Goal: Task Accomplishment & Management: Use online tool/utility

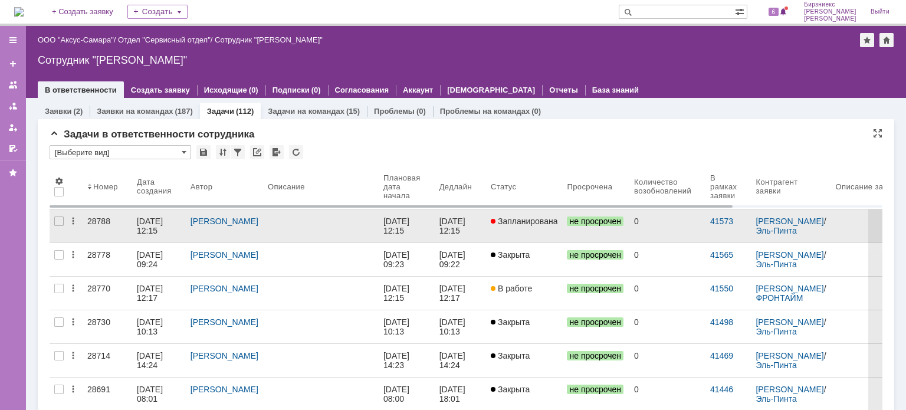
click at [503, 225] on span "Запланирована" at bounding box center [524, 221] width 67 height 9
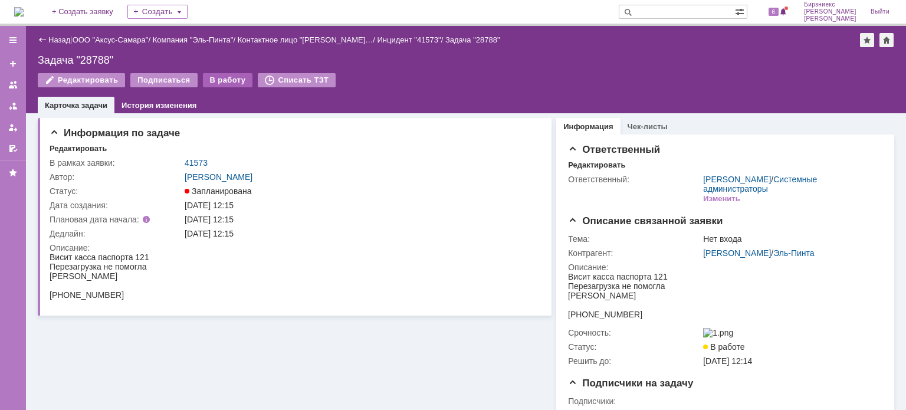
click at [209, 81] on div "В работу" at bounding box center [228, 80] width 50 height 14
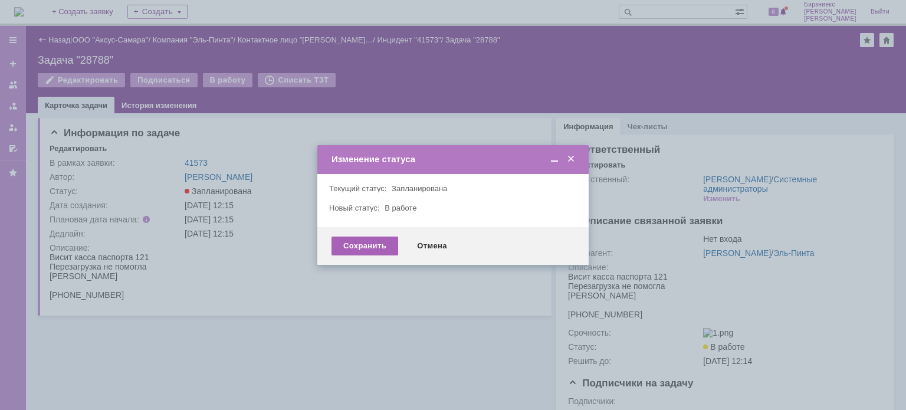
click at [382, 244] on div "Сохранить" at bounding box center [365, 246] width 67 height 19
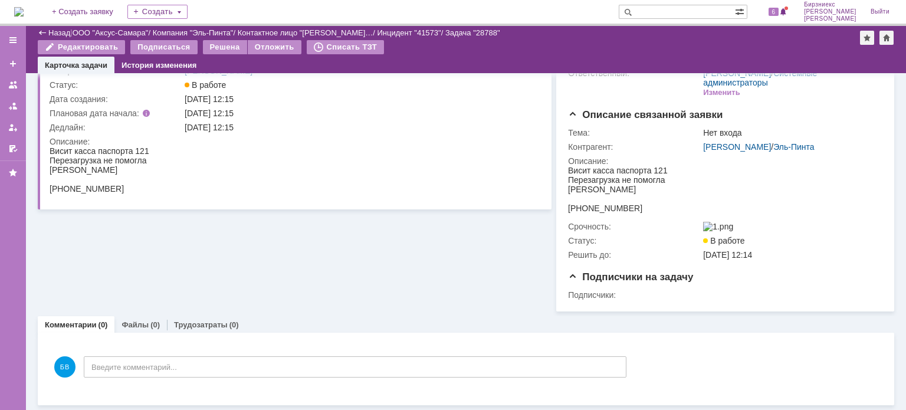
click at [107, 251] on div "Информация по задаче Редактировать В рамках заявки: 41573 Автор: [PERSON_NAME]:…" at bounding box center [295, 159] width 514 height 304
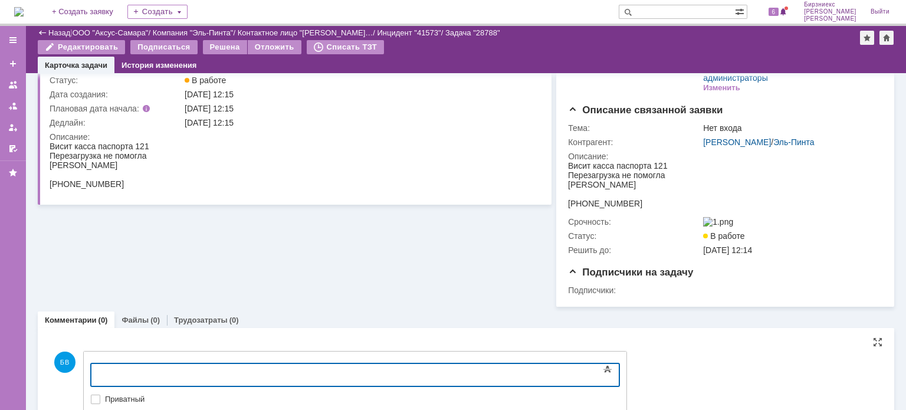
scroll to position [132, 0]
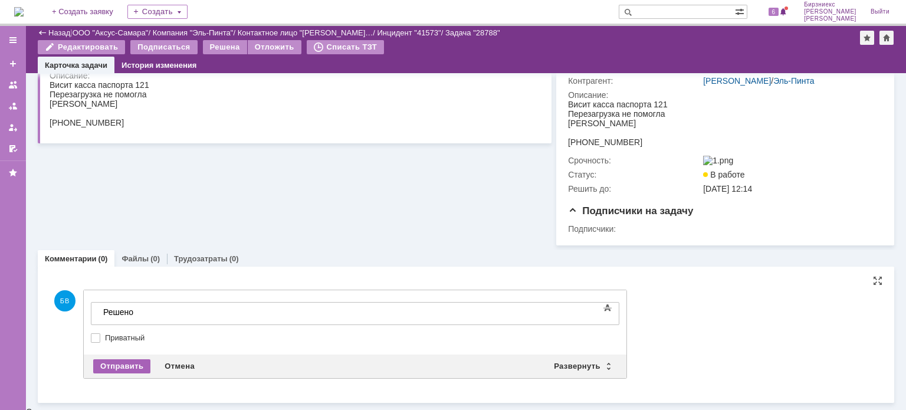
click at [120, 368] on div "Отправить" at bounding box center [121, 366] width 57 height 14
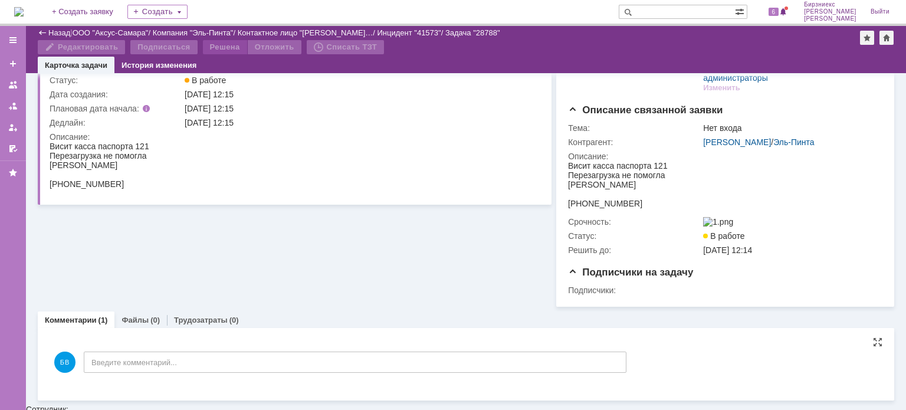
click at [229, 42] on div "Решена" at bounding box center [225, 47] width 44 height 14
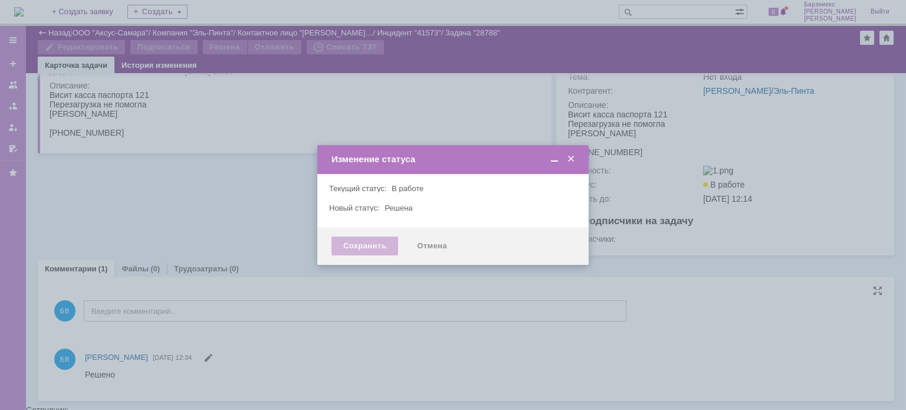
scroll to position [0, 0]
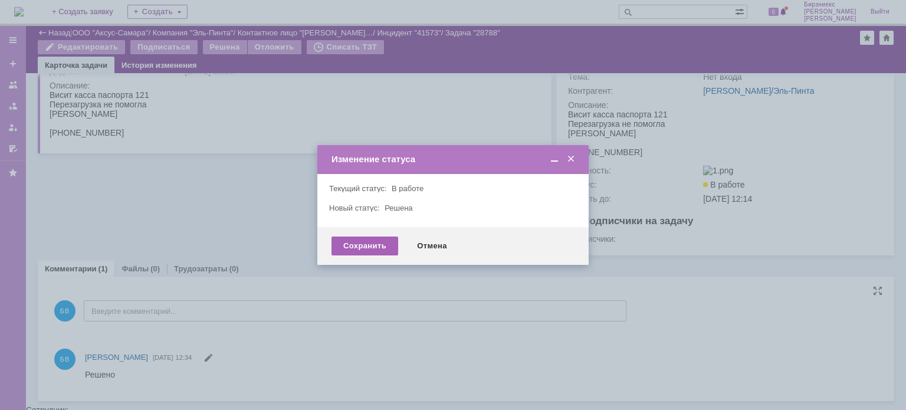
click at [360, 242] on div "Сохранить" at bounding box center [365, 246] width 67 height 19
